Goal: Check status: Check status

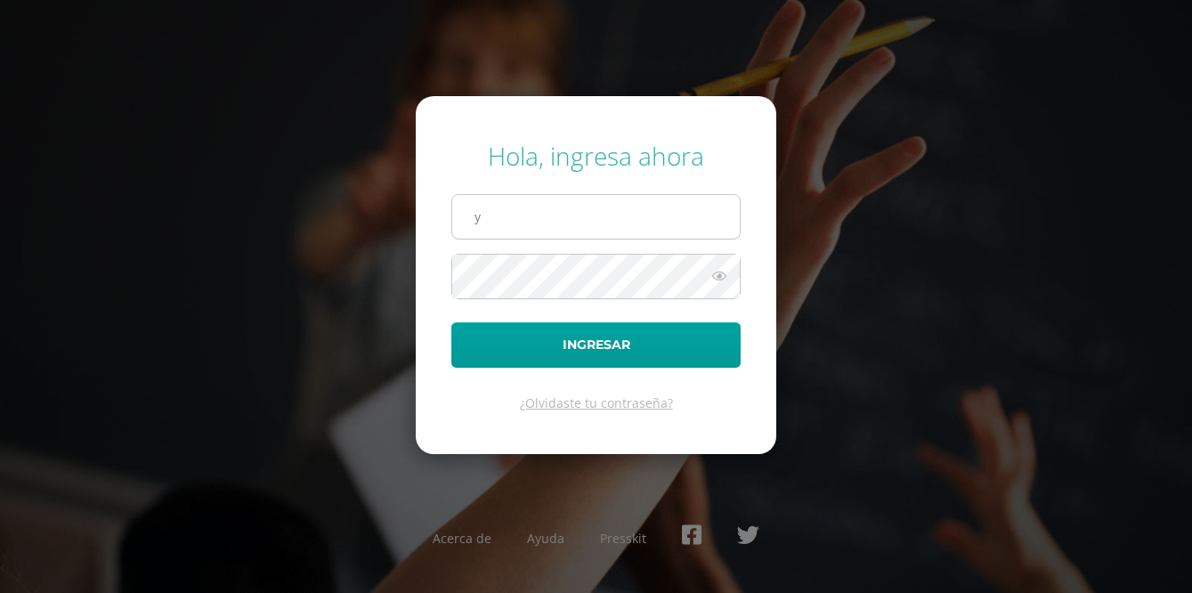
type input "yojana.c21@maiagt.org"
click at [451, 322] on button "Ingresar" at bounding box center [595, 344] width 289 height 45
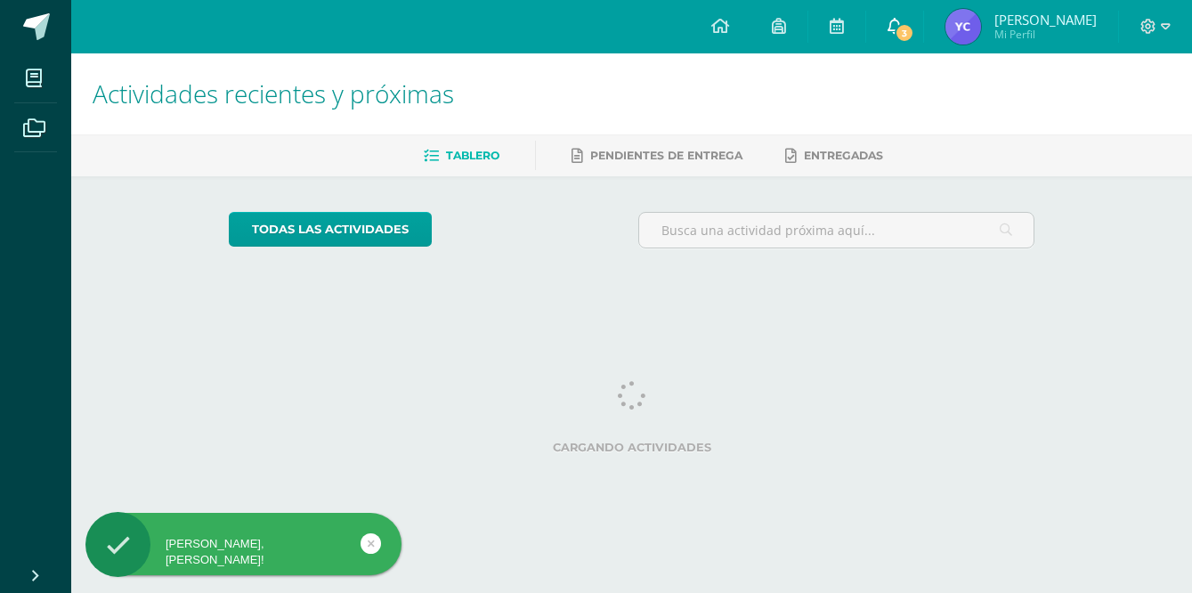
click at [914, 28] on span "3" at bounding box center [905, 33] width 20 height 20
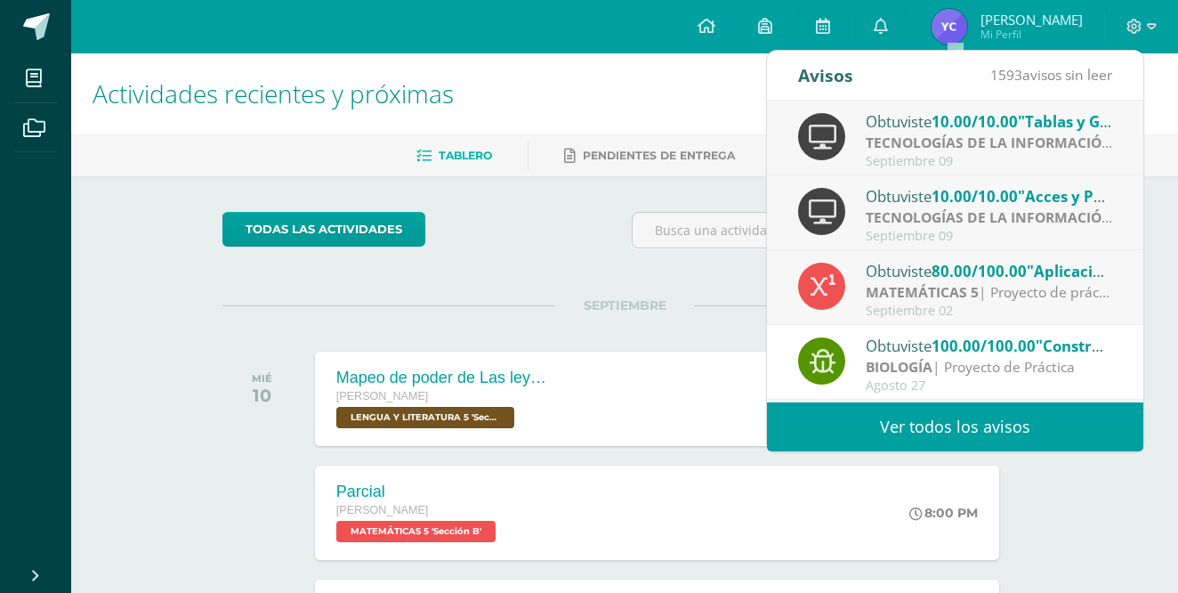
click at [1055, 258] on div "Obtuviste 80.00/100.00 "Aplicaciones de 2do grado e intervalos y desigualdades"…" at bounding box center [955, 287] width 376 height 75
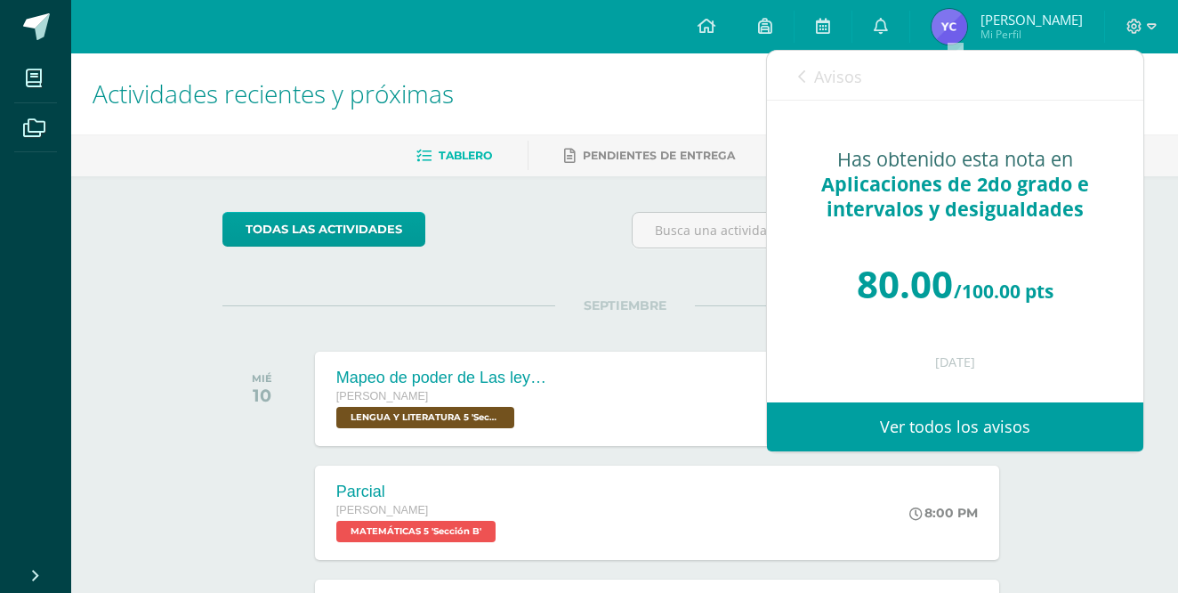
click at [809, 81] on link "Avisos" at bounding box center [830, 76] width 64 height 51
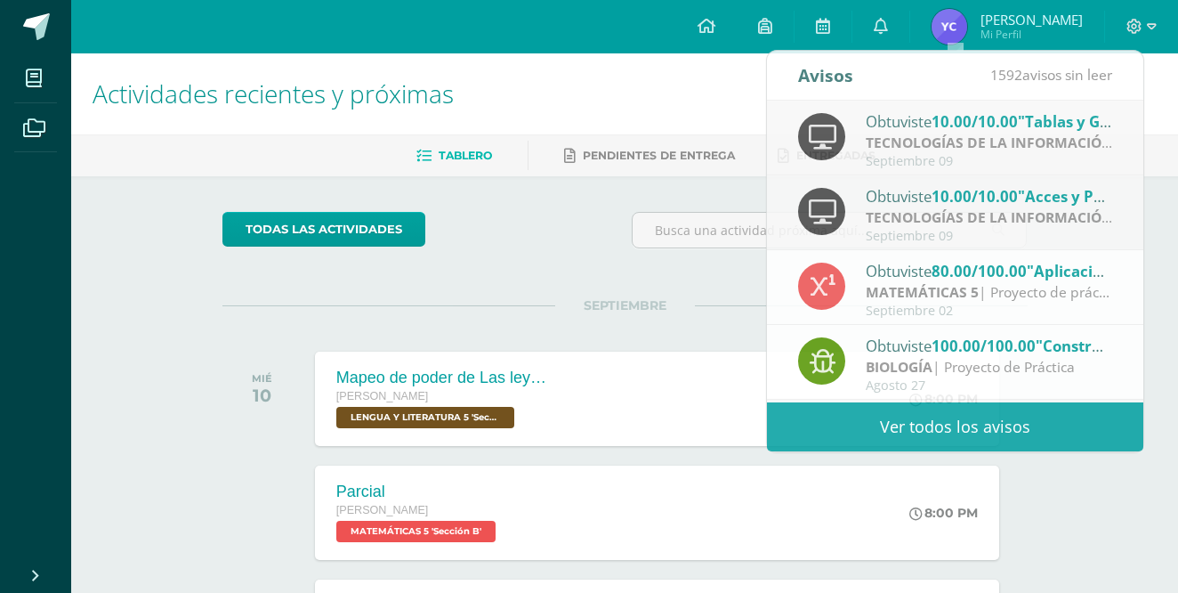
click at [1039, 14] on span "Yojana Mi Perfil" at bounding box center [1007, 27] width 158 height 36
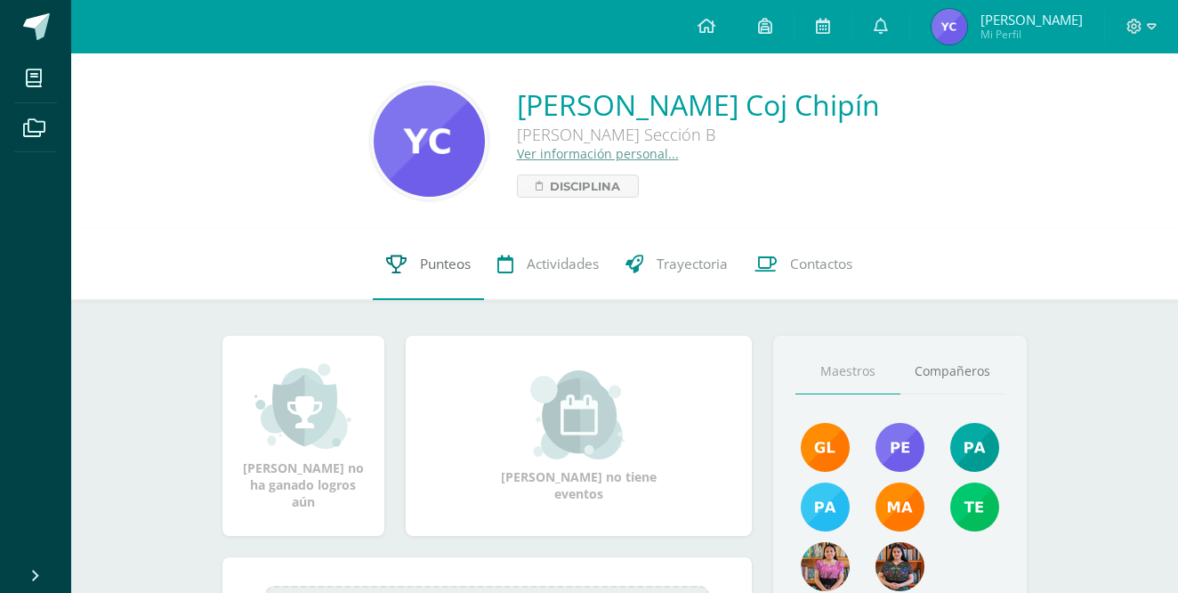
click at [430, 271] on span "Punteos" at bounding box center [445, 264] width 51 height 19
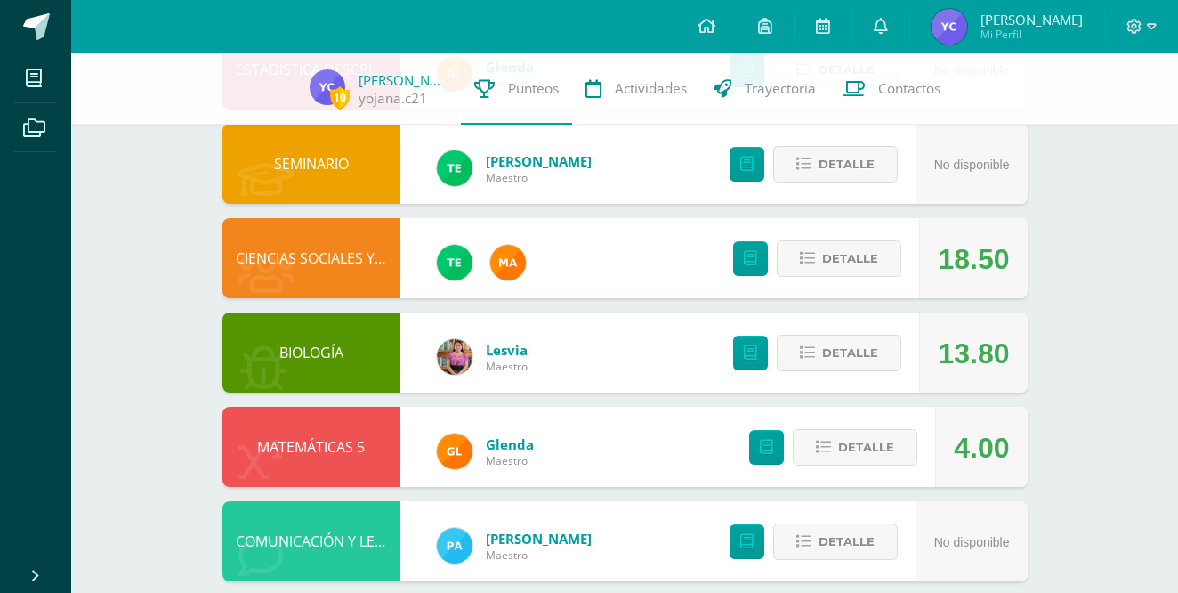
scroll to position [255, 0]
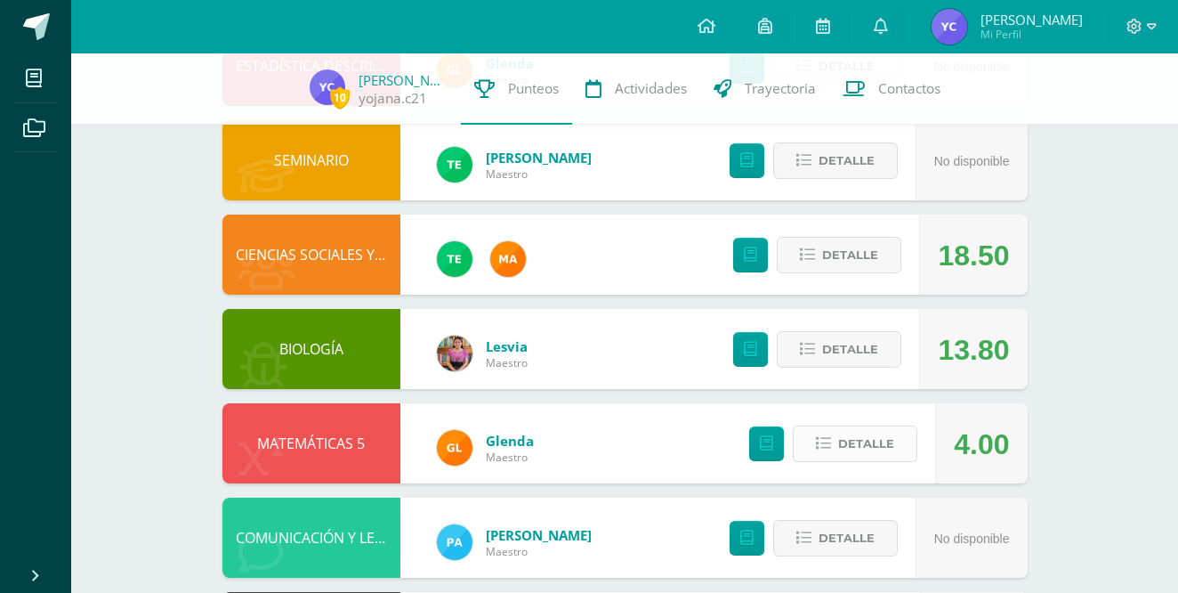
click at [811, 447] on button "Detalle" at bounding box center [855, 443] width 125 height 36
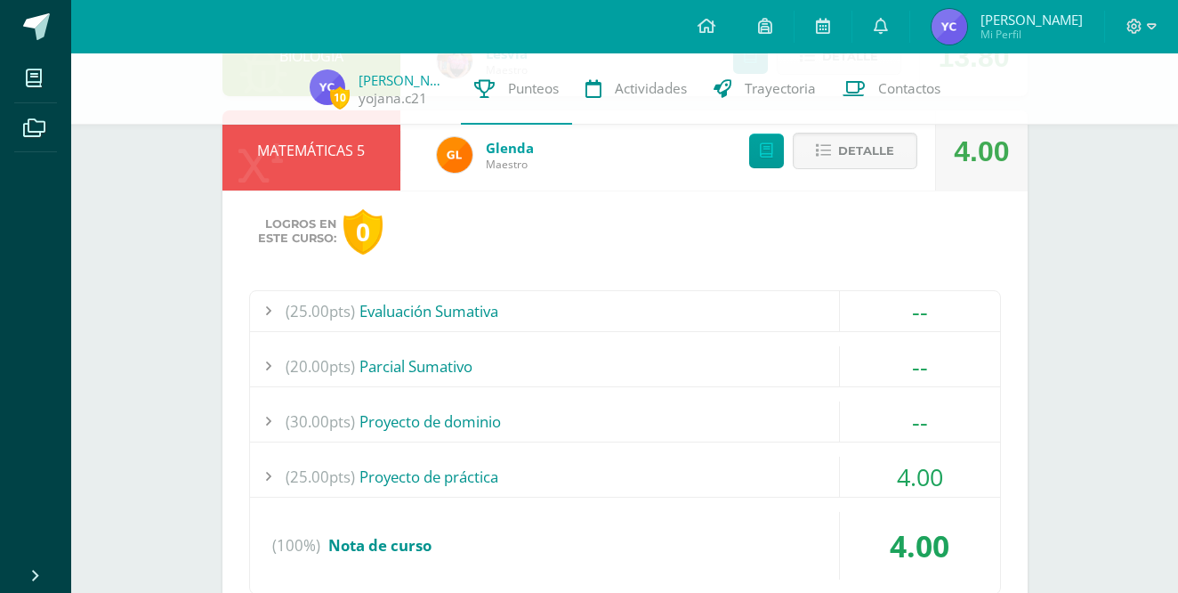
scroll to position [550, 0]
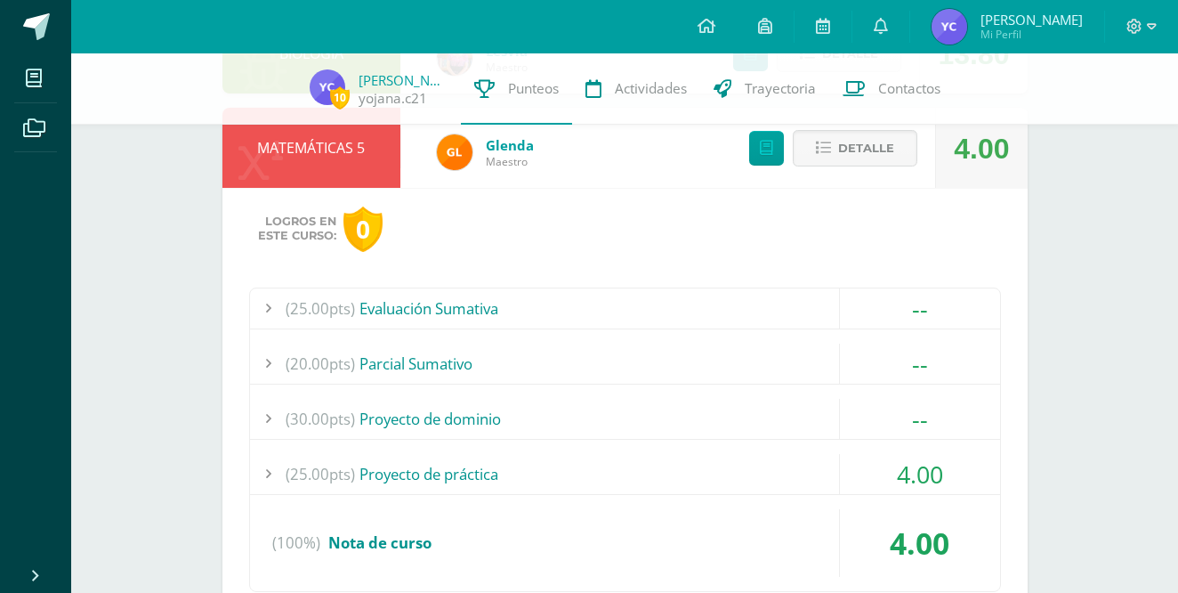
click at [389, 475] on div "(25.00pts) Proyecto de práctica" at bounding box center [625, 474] width 750 height 40
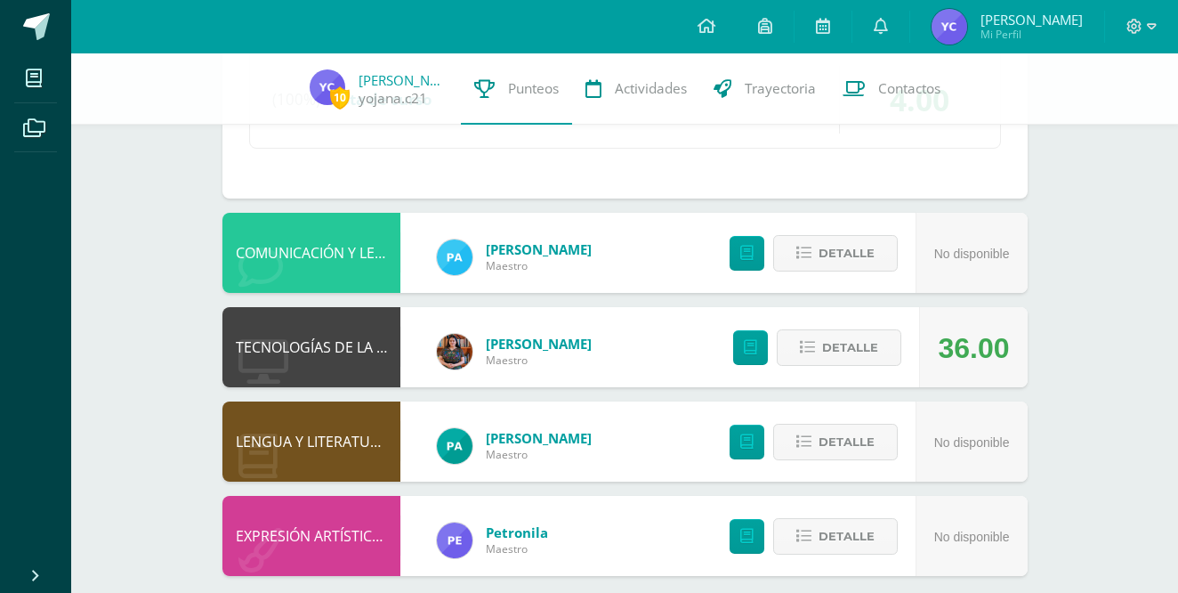
scroll to position [1224, 0]
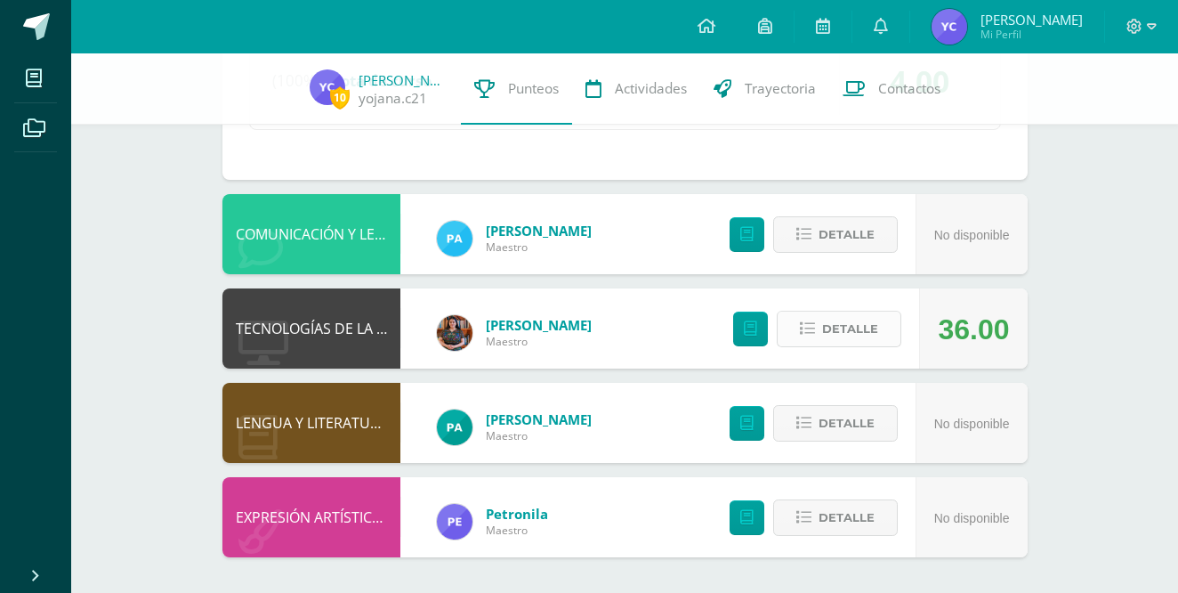
click at [855, 326] on span "Detalle" at bounding box center [850, 328] width 56 height 33
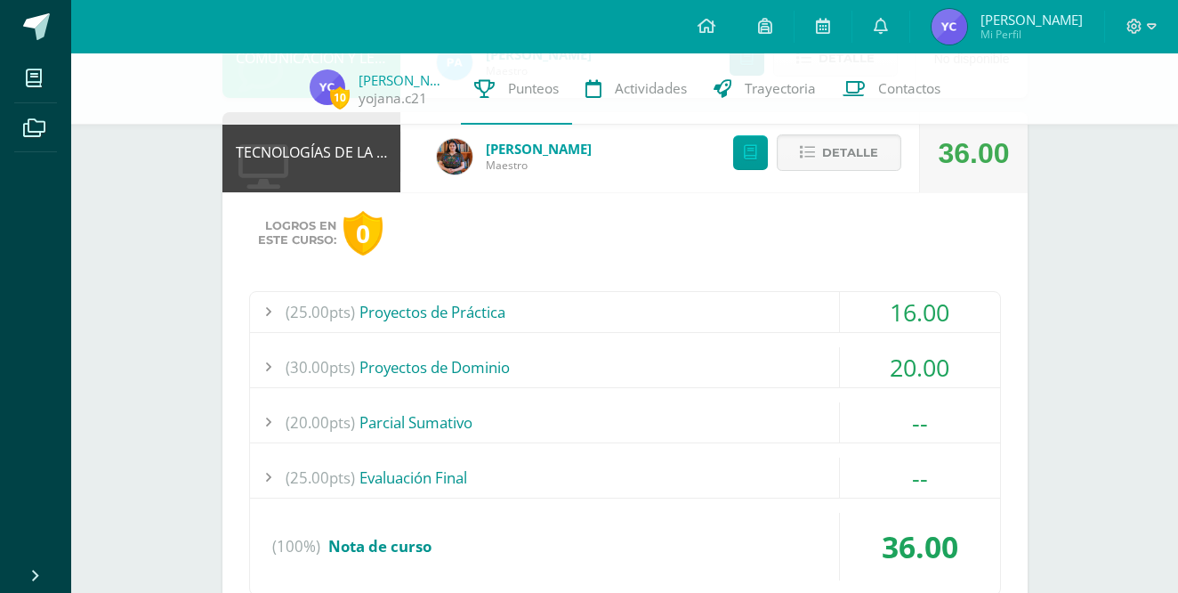
scroll to position [1429, 0]
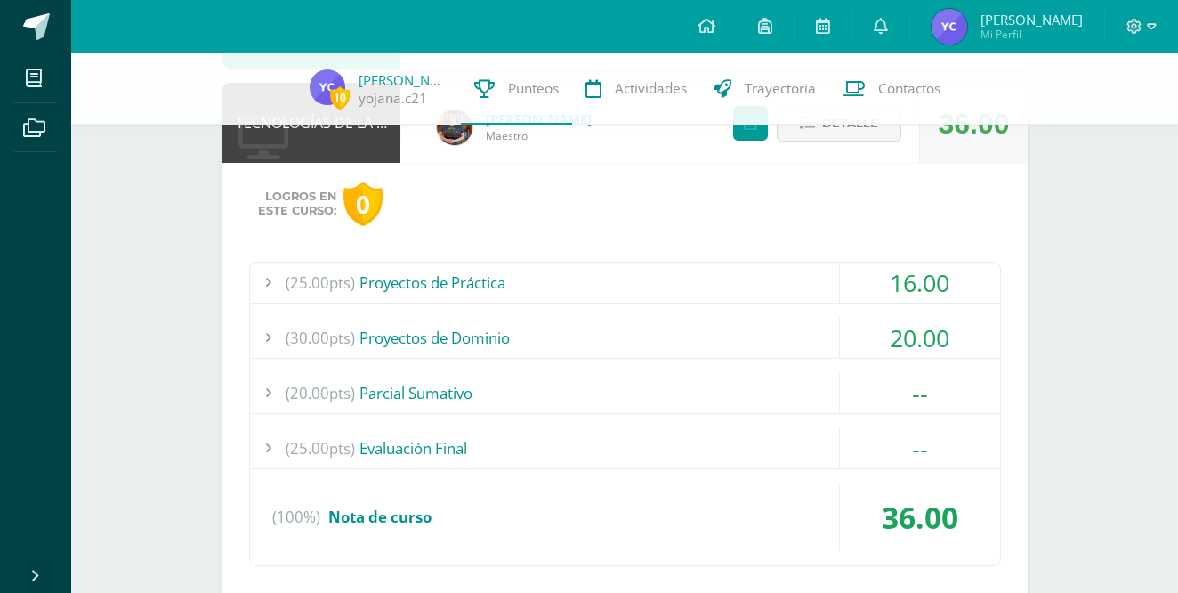
click at [871, 280] on div "16.00" at bounding box center [920, 283] width 160 height 40
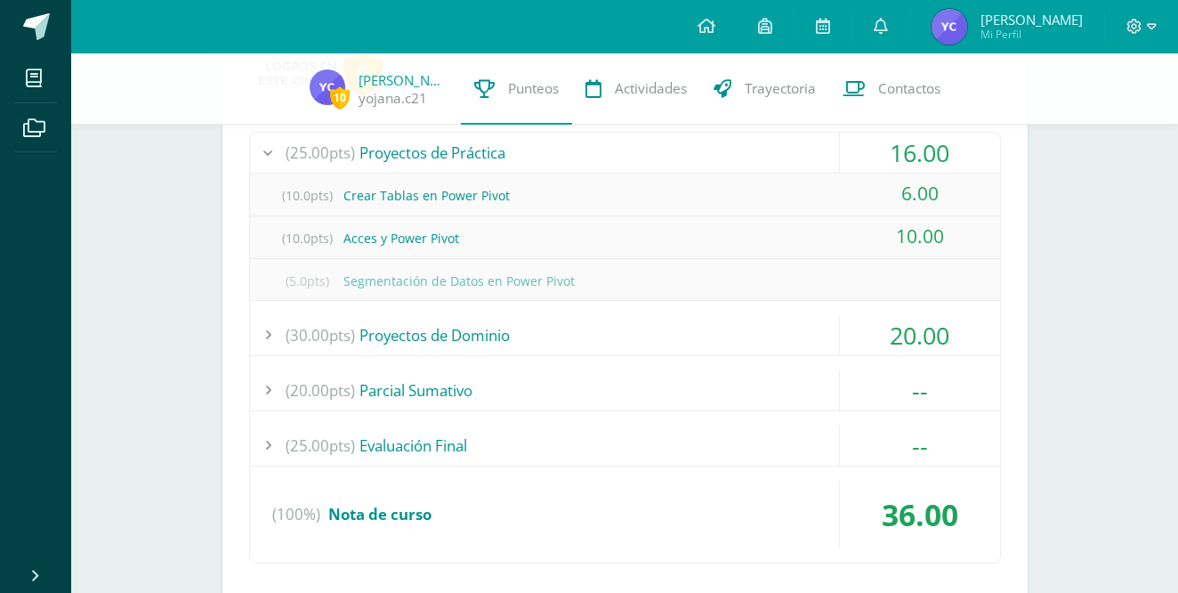
scroll to position [1217, 0]
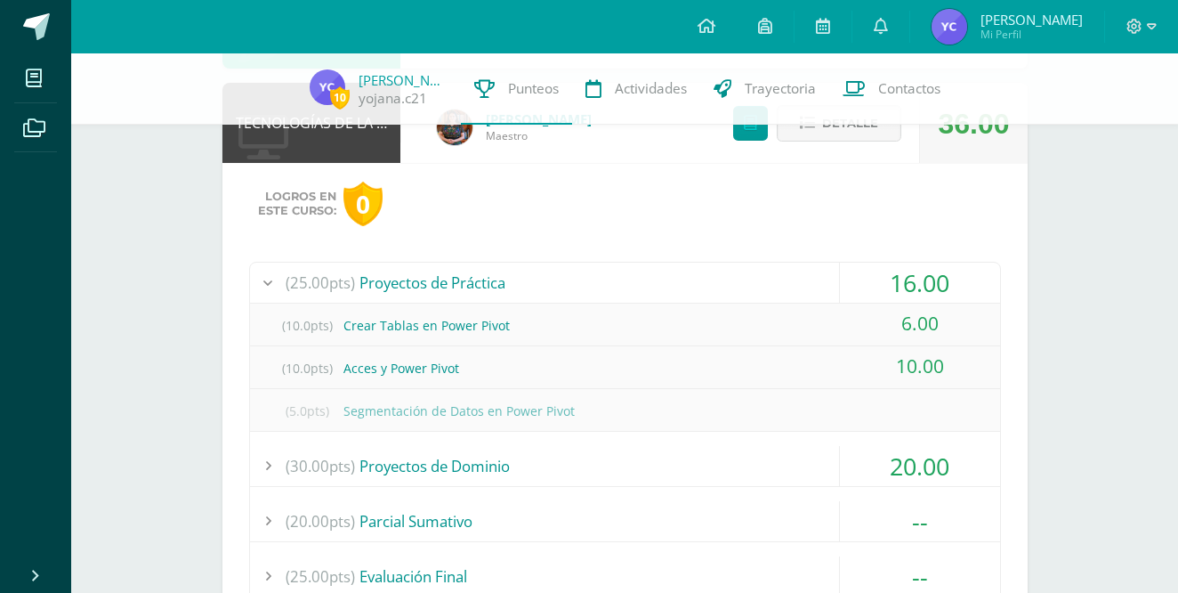
click at [856, 466] on div "20.00" at bounding box center [920, 466] width 160 height 40
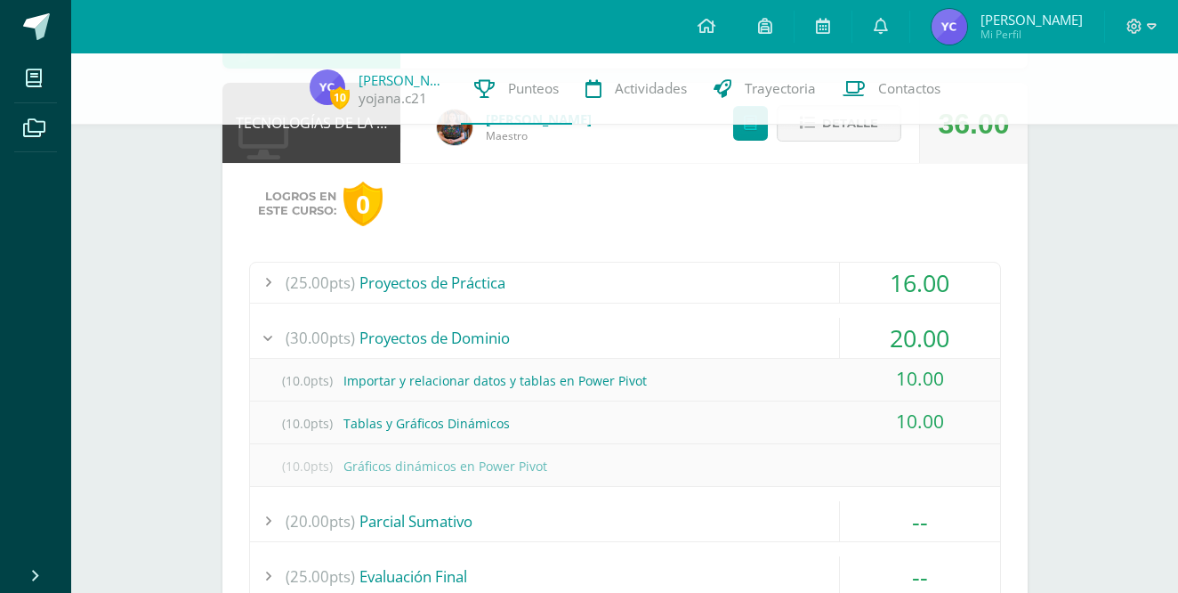
click at [862, 287] on div "16.00" at bounding box center [920, 283] width 160 height 40
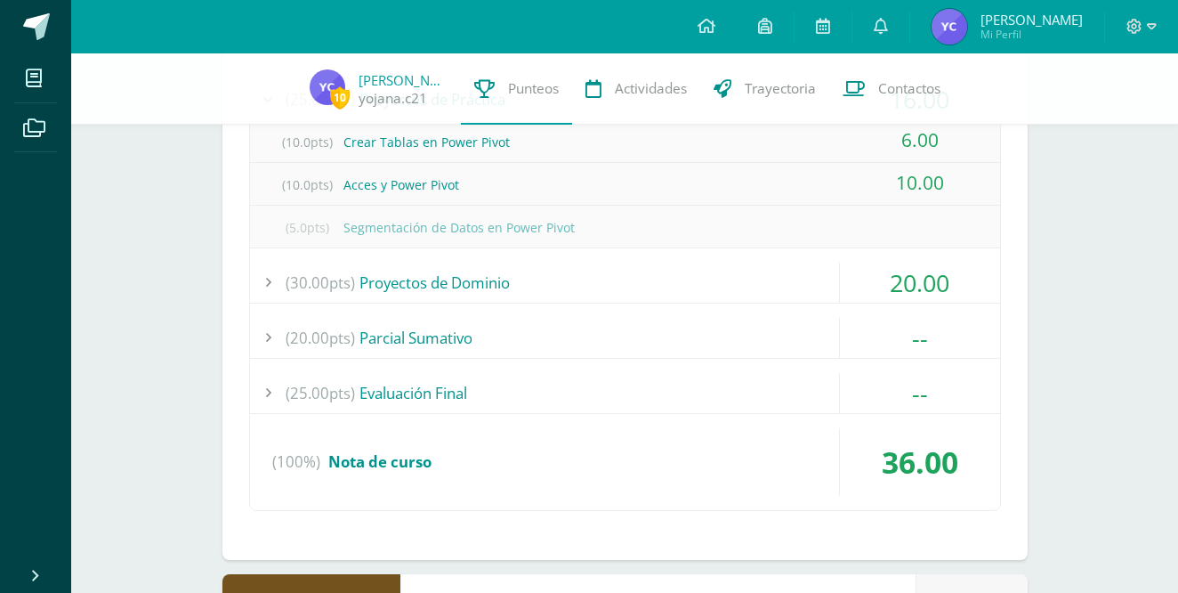
scroll to position [1407, 0]
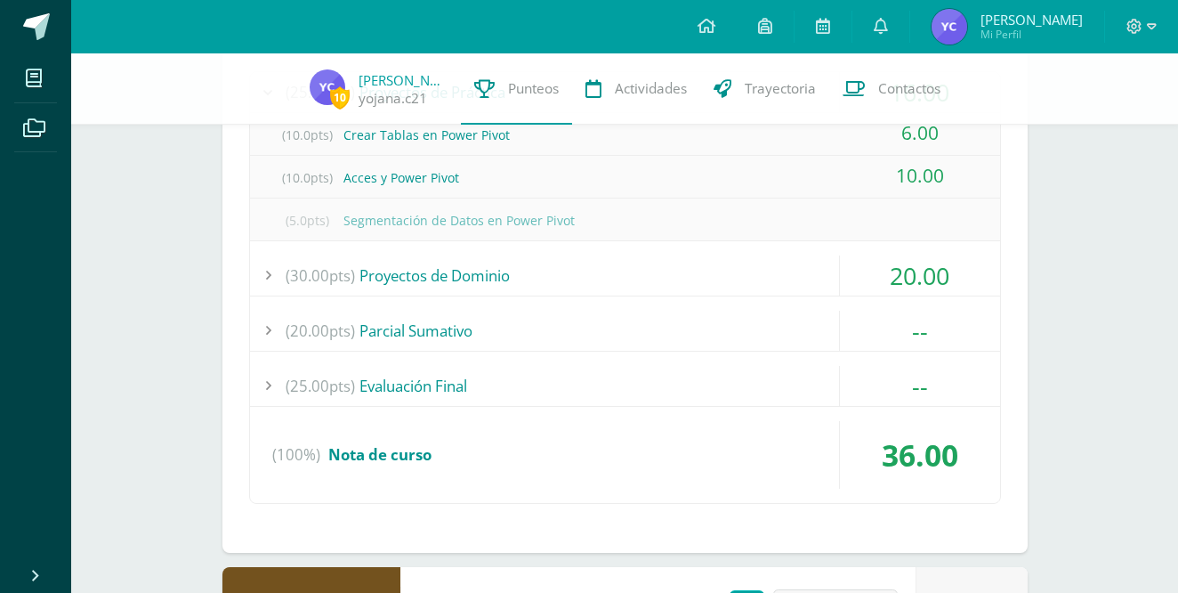
click at [1161, 30] on div at bounding box center [1141, 26] width 73 height 53
click at [1157, 28] on div at bounding box center [1141, 26] width 73 height 53
click at [1153, 21] on icon at bounding box center [1152, 27] width 10 height 16
click at [1094, 125] on span "Cerrar sesión" at bounding box center [1096, 121] width 80 height 17
